Goal: Transaction & Acquisition: Purchase product/service

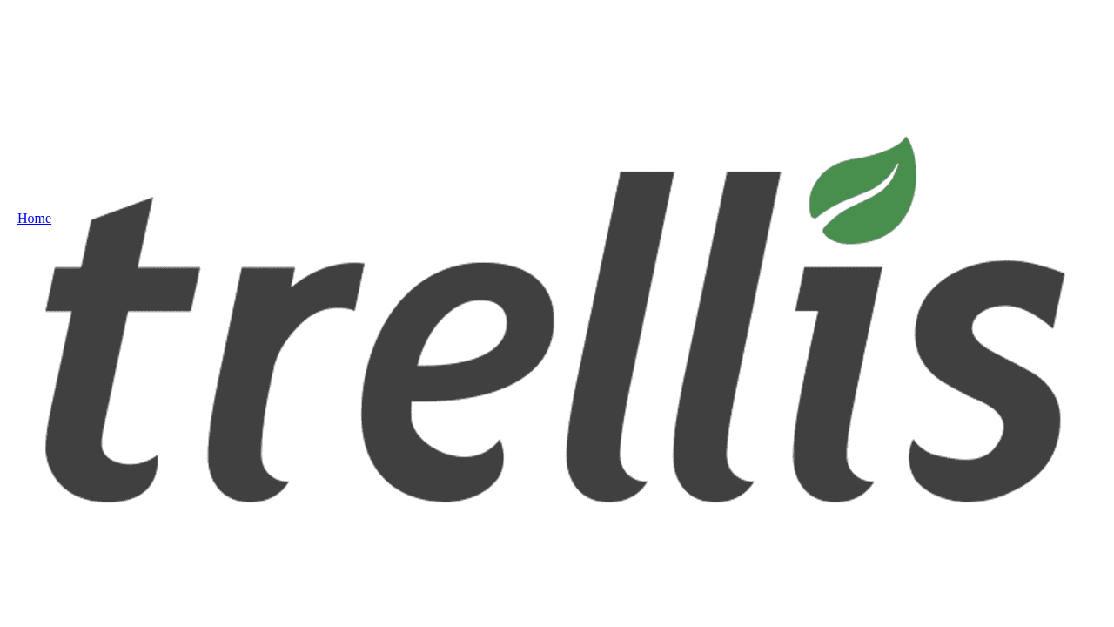
select select "CA"
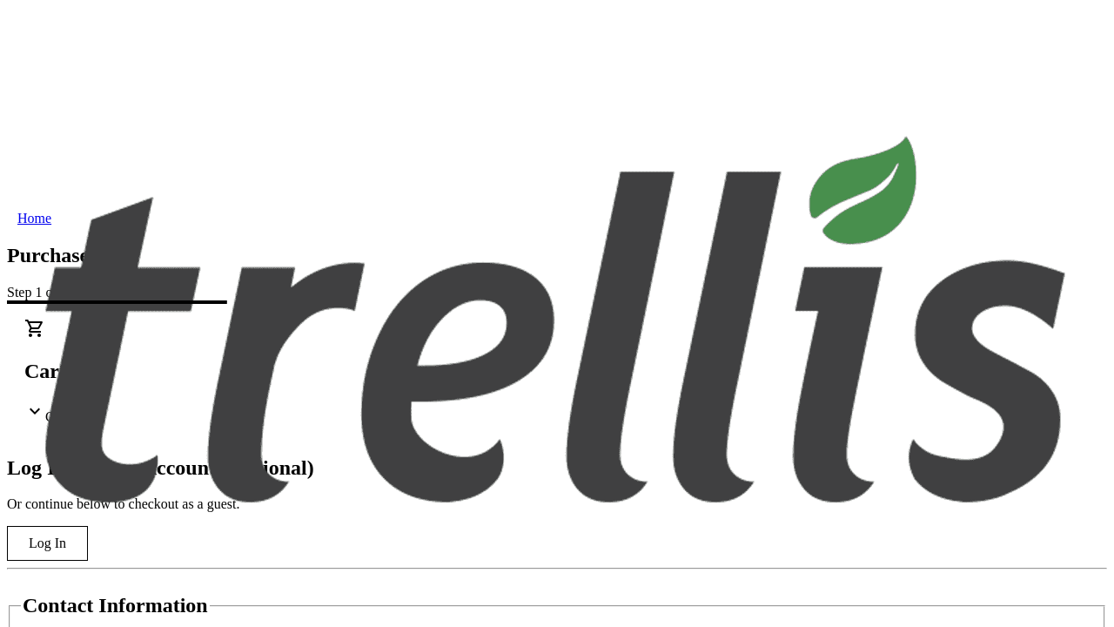
type input "[PERSON_NAME][EMAIL_ADDRESS][DOMAIN_NAME]"
type input "[PERSON_NAME]"
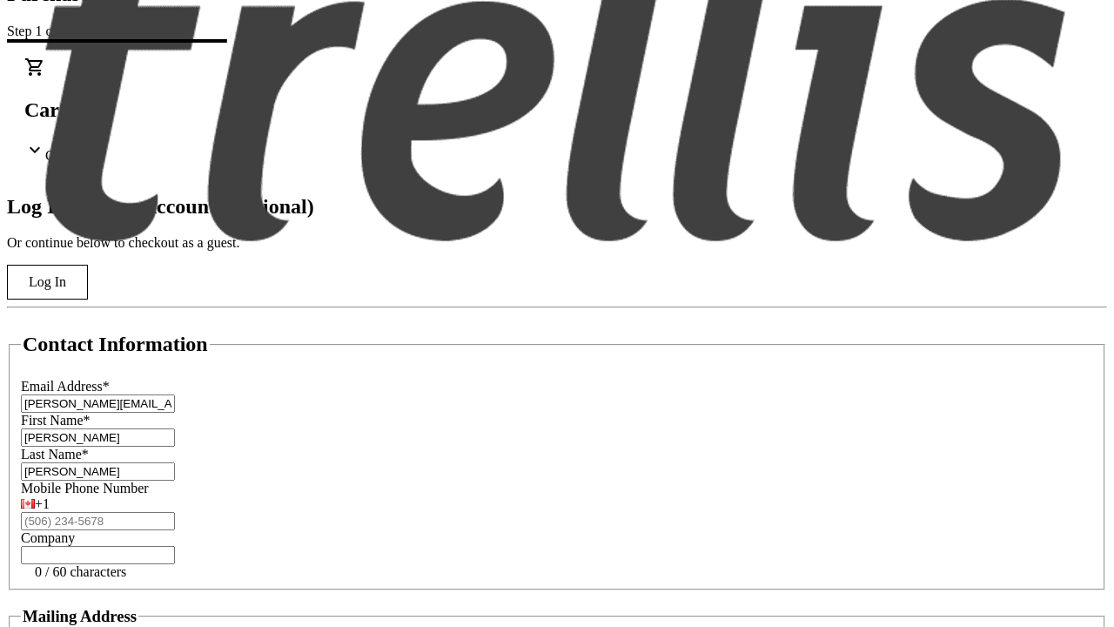
type input "[STREET_ADDRESS][PERSON_NAME]"
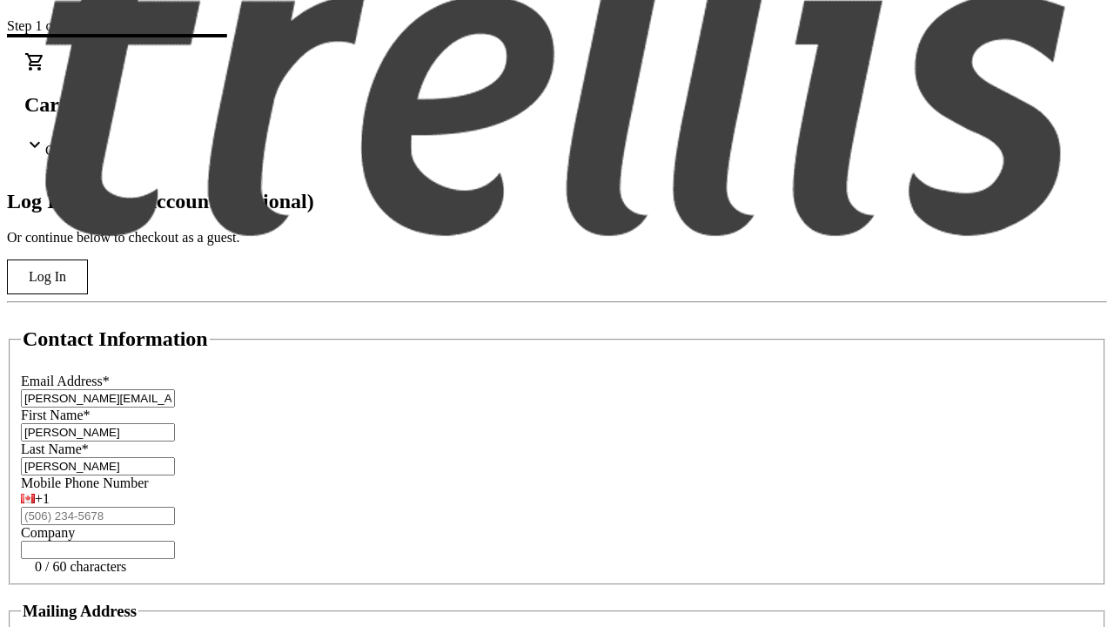
type input "Kelowna"
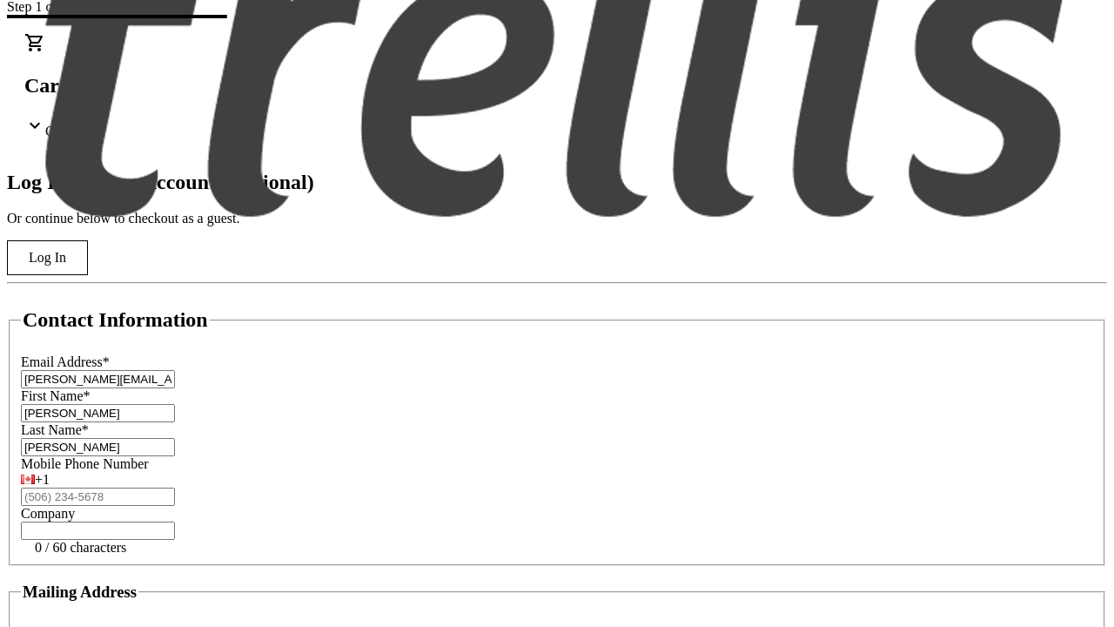
select select "BC"
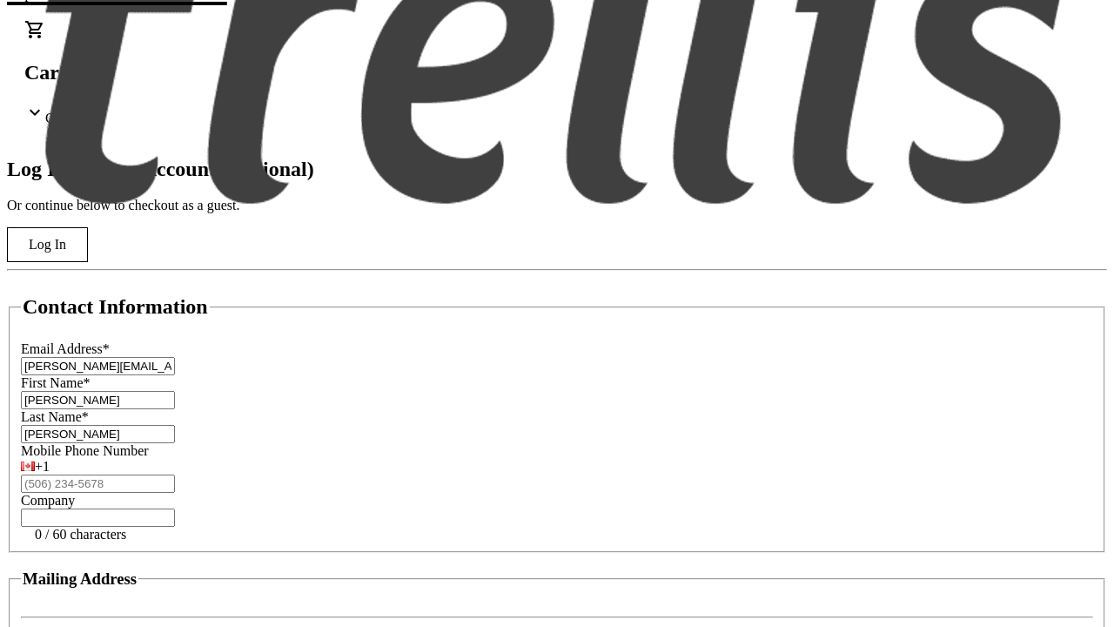
type input "Kelowna"
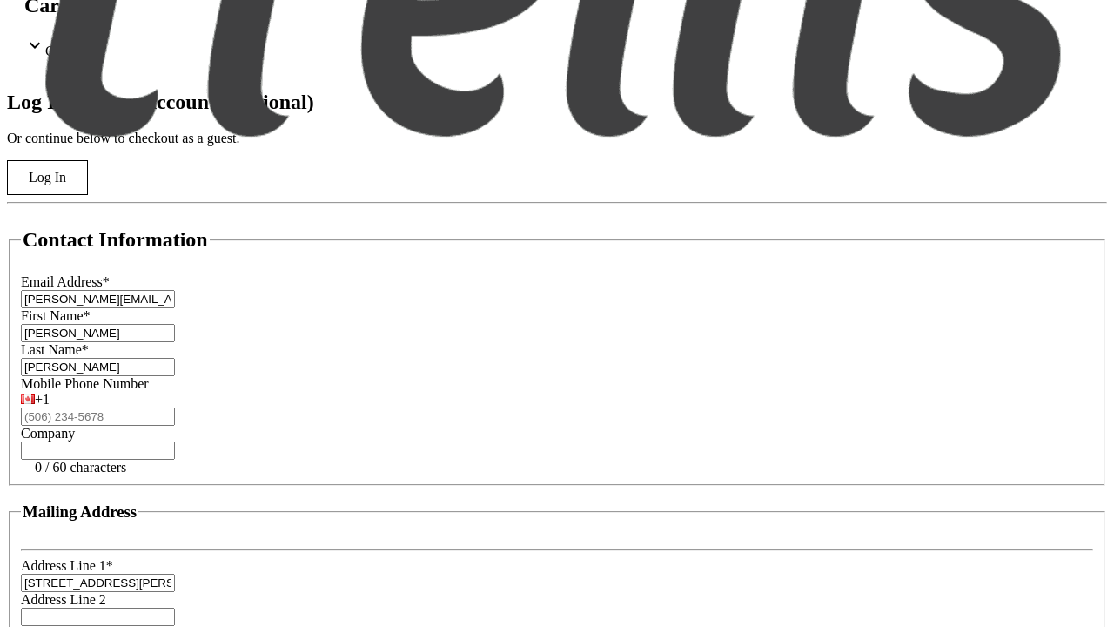
type input "V1Y 0C2"
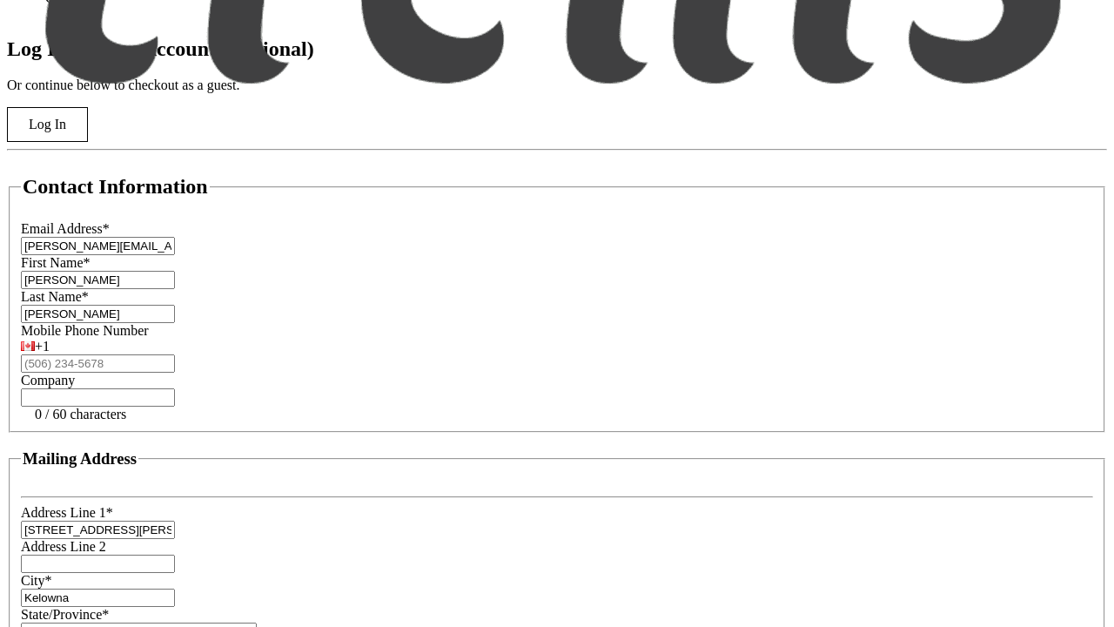
scroll to position [0, 0]
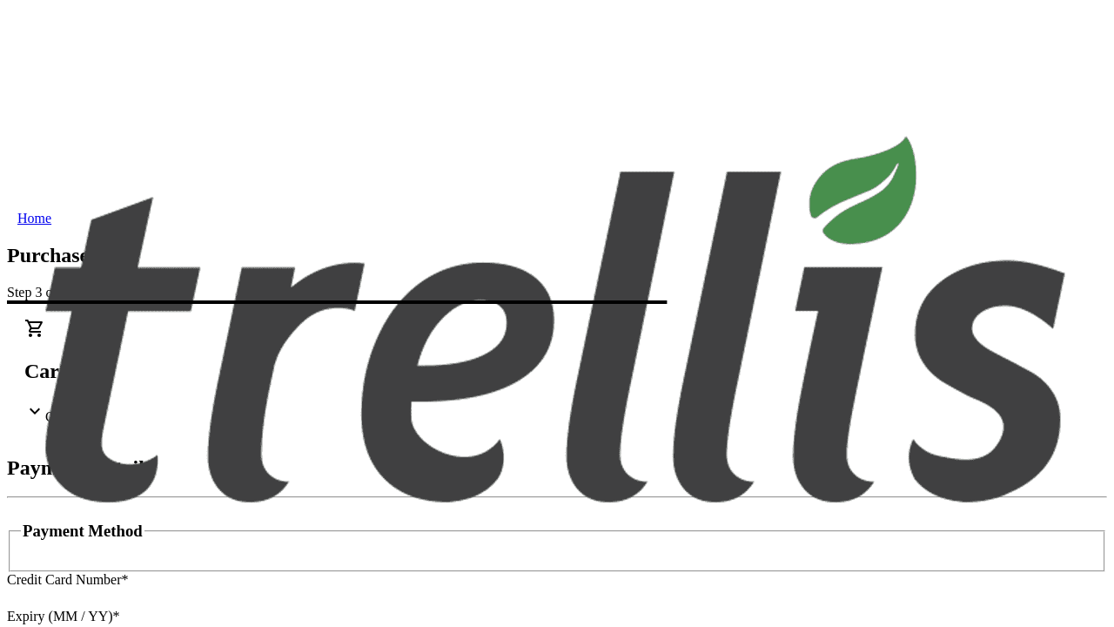
type input "V1Y 0C2"
